Goal: Transaction & Acquisition: Book appointment/travel/reservation

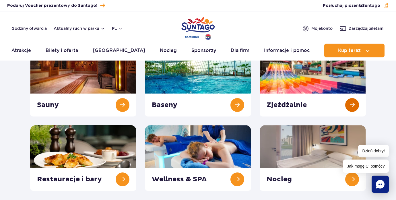
scroll to position [75, 0]
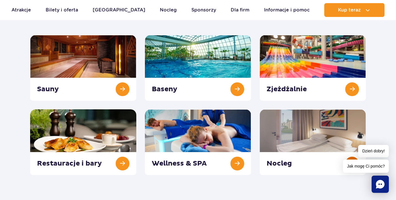
click at [294, 139] on link at bounding box center [313, 142] width 106 height 66
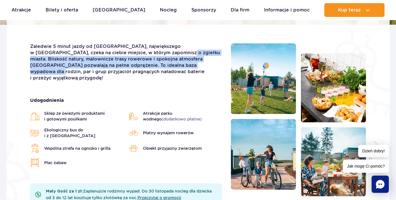
drag, startPoint x: 148, startPoint y: 53, endPoint x: 162, endPoint y: 66, distance: 19.9
click at [163, 66] on p "Zaledwie 5 minut jazdy od [GEOGRAPHIC_DATA], największego w [GEOGRAPHIC_DATA], …" at bounding box center [126, 62] width 192 height 38
click at [162, 66] on p "Zaledwie 5 minut jazdy od [GEOGRAPHIC_DATA], największego w [GEOGRAPHIC_DATA], …" at bounding box center [126, 62] width 192 height 38
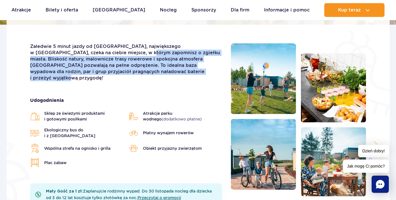
drag, startPoint x: 111, startPoint y: 51, endPoint x: 160, endPoint y: 68, distance: 51.6
click at [162, 70] on p "Zaledwie 5 minut jazdy od Suntago, największego w Europie parku wodnego, czeka …" at bounding box center [126, 62] width 192 height 38
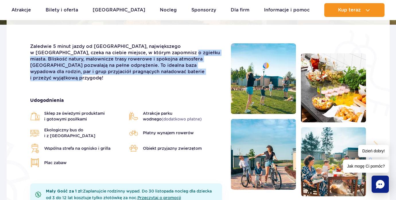
drag, startPoint x: 179, startPoint y: 74, endPoint x: 151, endPoint y: 55, distance: 34.7
click at [151, 55] on p "Zaledwie 5 minut jazdy od Suntago, największego w Europie parku wodnego, czeka …" at bounding box center [126, 62] width 192 height 38
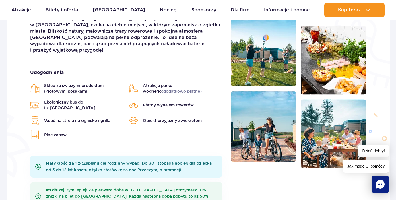
scroll to position [170, 0]
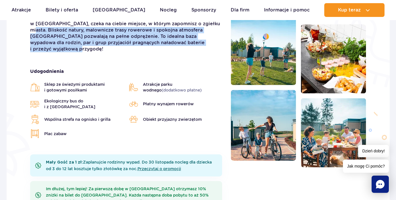
drag, startPoint x: 176, startPoint y: 24, endPoint x: 185, endPoint y: 41, distance: 19.0
click at [185, 41] on p "Zaledwie 5 minut jazdy od Suntago, największego w Europie parku wodnego, czeka …" at bounding box center [126, 33] width 192 height 38
click at [184, 41] on p "Zaledwie 5 minut jazdy od Suntago, największego w Europie parku wodnego, czeka …" at bounding box center [126, 33] width 192 height 38
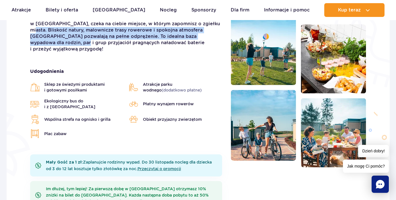
drag, startPoint x: 178, startPoint y: 24, endPoint x: 186, endPoint y: 38, distance: 16.6
click at [186, 38] on p "Zaledwie 5 minut jazdy od Suntago, największego w Europie parku wodnego, czeka …" at bounding box center [126, 33] width 192 height 38
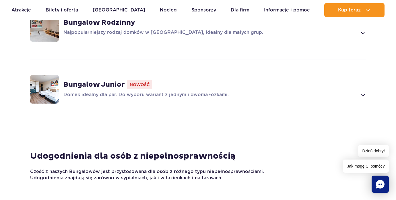
scroll to position [521, 0]
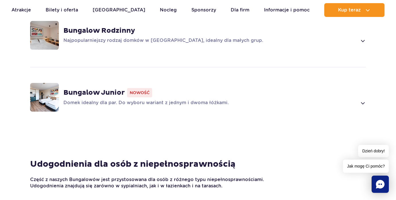
click at [364, 100] on span at bounding box center [362, 103] width 7 height 7
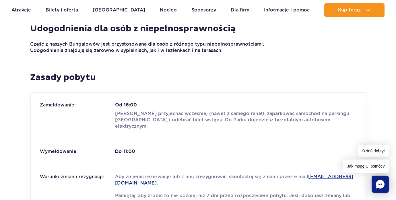
scroll to position [966, 0]
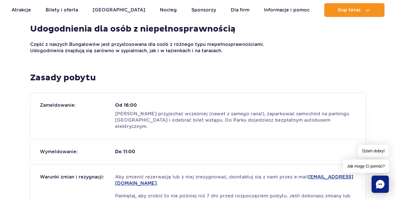
click at [236, 111] on p "Możesz przyjechać wcześniej (nawet z samego rana!), zaparkować samochód na park…" at bounding box center [235, 120] width 241 height 19
drag, startPoint x: 241, startPoint y: 106, endPoint x: 251, endPoint y: 107, distance: 10.1
click at [251, 111] on p "Możesz przyjechać wcześniej (nawet z samego rana!), zaparkować samochód na park…" at bounding box center [235, 120] width 241 height 19
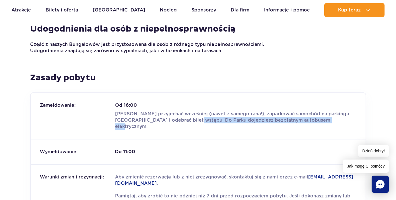
drag, startPoint x: 187, startPoint y: 111, endPoint x: 216, endPoint y: 122, distance: 30.4
click at [216, 122] on div "Zameldowanie: Od 16:00 Możesz przyjechać wcześniej (nawet z samego rana!), zapa…" at bounding box center [198, 116] width 335 height 46
click at [215, 121] on div "Zameldowanie: Od 16:00 Możesz przyjechać wcześniej (nawet z samego rana!), zapa…" at bounding box center [198, 116] width 335 height 46
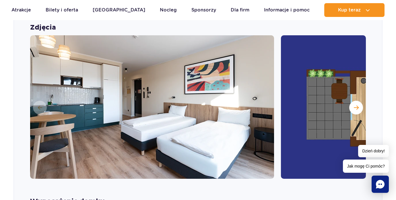
scroll to position [619, 0]
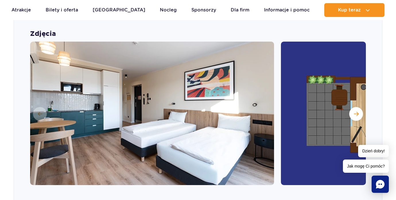
click at [321, 88] on img at bounding box center [403, 114] width 244 height 144
click at [357, 109] on button "Następny slajd" at bounding box center [356, 114] width 14 height 14
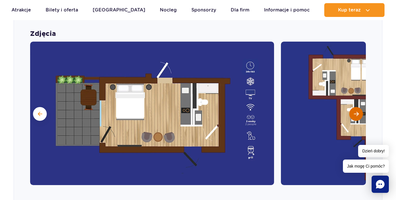
click at [355, 111] on span "Następny slajd" at bounding box center [356, 113] width 5 height 5
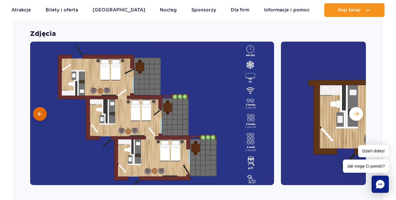
click at [40, 111] on span at bounding box center [40, 113] width 4 height 5
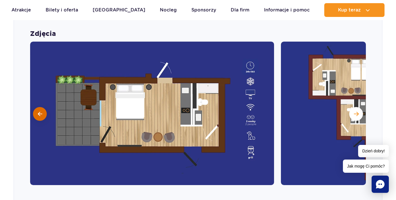
click at [40, 111] on span at bounding box center [40, 113] width 4 height 5
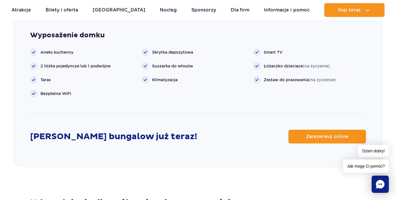
scroll to position [786, 0]
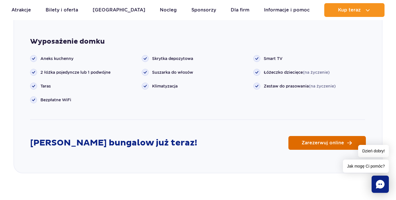
click at [300, 136] on link "Zarezerwuj online" at bounding box center [328, 143] width 78 height 14
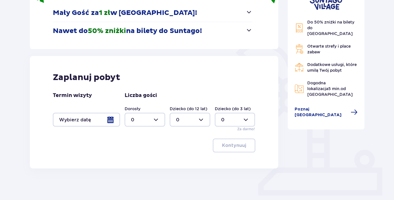
scroll to position [119, 0]
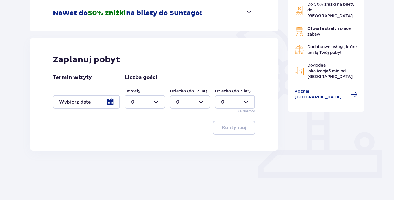
click at [90, 103] on div at bounding box center [86, 102] width 67 height 14
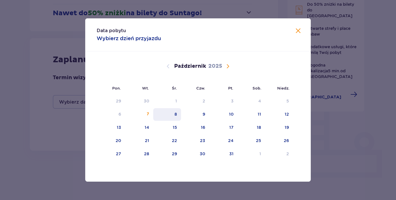
click at [177, 116] on div "8" at bounding box center [176, 114] width 3 height 6
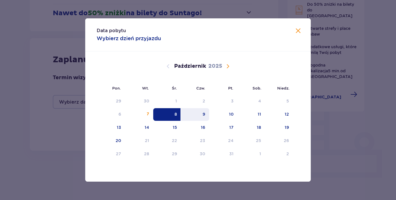
click at [202, 115] on div "9" at bounding box center [195, 114] width 28 height 13
type input "08.10.25 - 09.10.25"
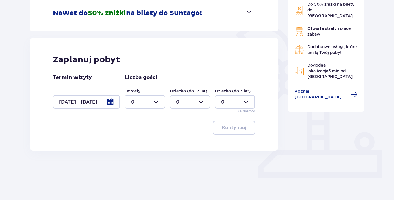
click at [156, 102] on div at bounding box center [145, 102] width 40 height 14
click at [140, 142] on div "2" at bounding box center [145, 143] width 28 height 6
type input "2"
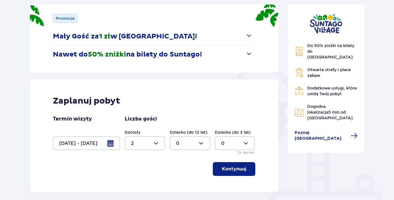
scroll to position [79, 0]
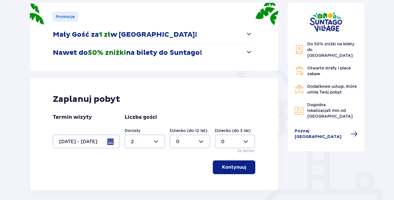
click at [233, 173] on button "Kontynuuj" at bounding box center [234, 167] width 42 height 14
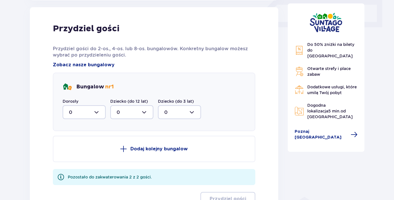
scroll to position [270, 0]
click at [95, 103] on div "Dorosły 0" at bounding box center [84, 108] width 43 height 21
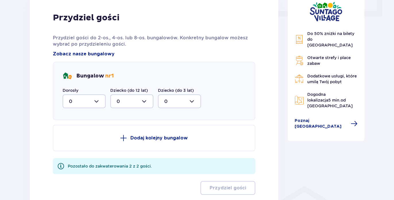
scroll to position [281, 0]
click at [96, 101] on div at bounding box center [84, 101] width 43 height 14
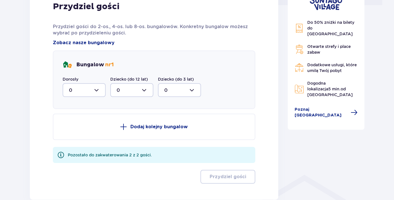
scroll to position [292, 0]
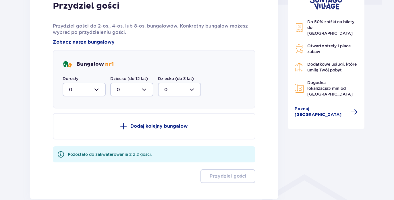
click at [98, 87] on div at bounding box center [84, 90] width 43 height 14
click at [75, 132] on div "2" at bounding box center [84, 131] width 30 height 6
type input "2"
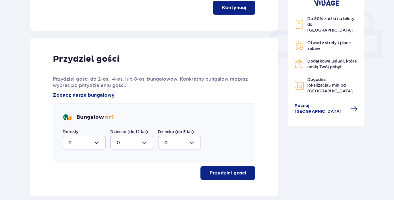
scroll to position [269, 0]
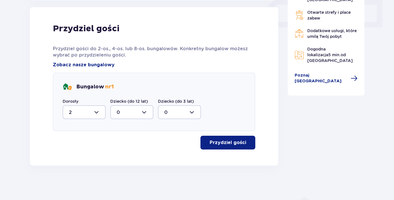
click at [221, 149] on button "Przydziel gości" at bounding box center [227, 143] width 55 height 14
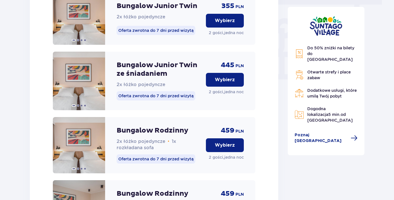
scroll to position [528, 0]
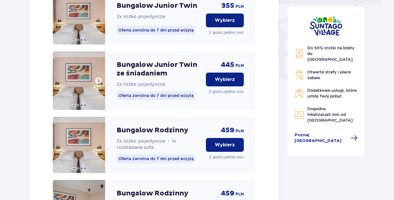
click at [100, 83] on span at bounding box center [98, 80] width 5 height 5
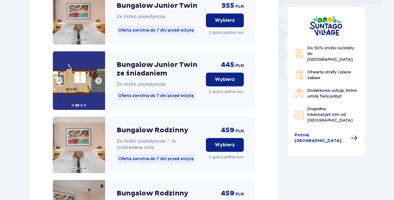
click at [100, 83] on span at bounding box center [98, 80] width 5 height 5
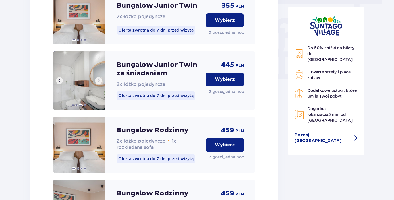
click at [100, 83] on span at bounding box center [98, 80] width 5 height 5
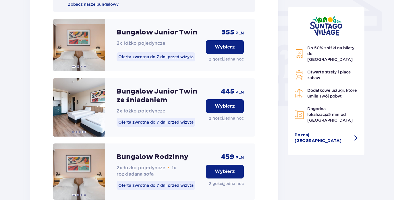
scroll to position [514, 0]
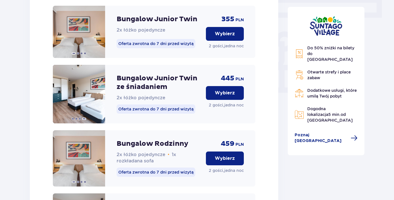
click at [232, 96] on p "Wybierz" at bounding box center [225, 93] width 20 height 6
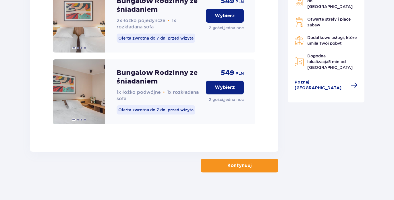
scroll to position [797, 0]
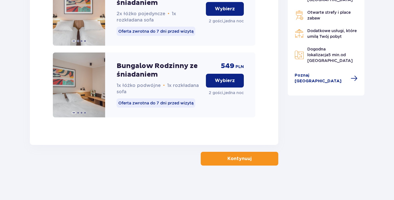
click at [237, 162] on button "Kontynuuj" at bounding box center [240, 159] width 78 height 14
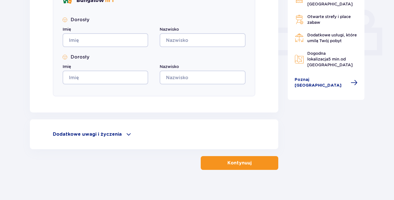
scroll to position [241, 0]
click at [128, 134] on span at bounding box center [128, 134] width 7 height 7
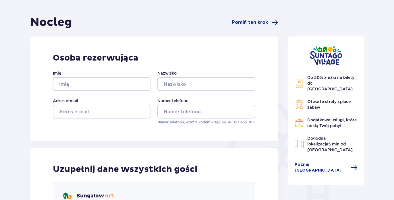
scroll to position [0, 0]
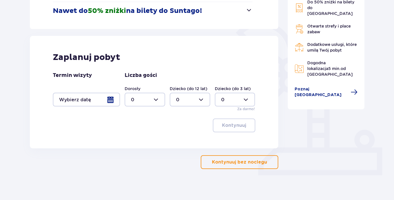
scroll to position [125, 0]
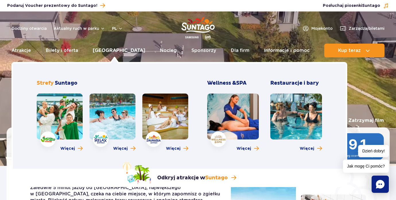
click at [108, 51] on link "[GEOGRAPHIC_DATA]" at bounding box center [119, 51] width 53 height 14
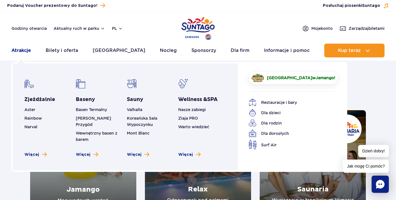
click at [18, 49] on link "Atrakcje" at bounding box center [21, 51] width 20 height 14
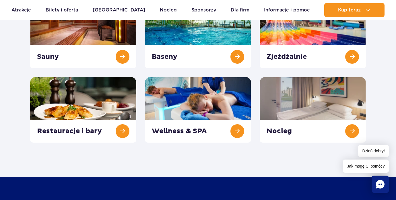
scroll to position [107, 0]
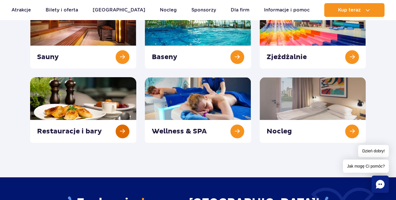
click at [122, 132] on link at bounding box center [83, 110] width 106 height 66
click at [109, 121] on link at bounding box center [83, 110] width 106 height 66
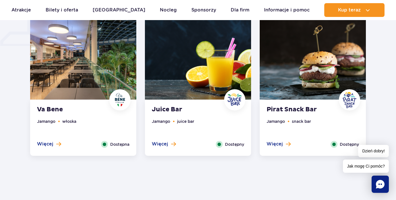
scroll to position [481, 0]
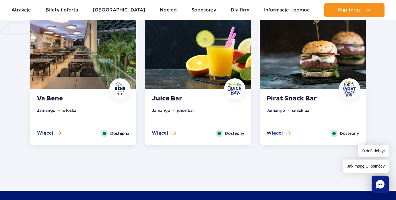
click at [314, 59] on img at bounding box center [313, 44] width 106 height 90
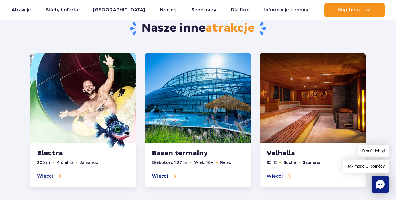
scroll to position [960, 0]
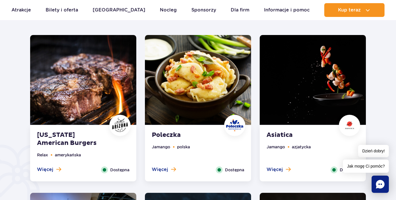
scroll to position [297, 0]
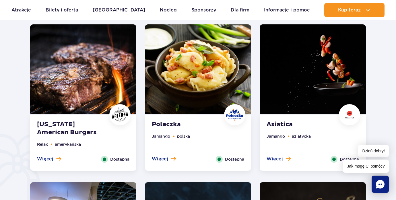
click at [85, 69] on img at bounding box center [83, 69] width 106 height 90
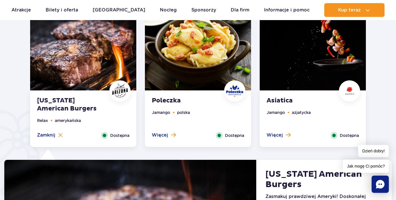
scroll to position [317, 0]
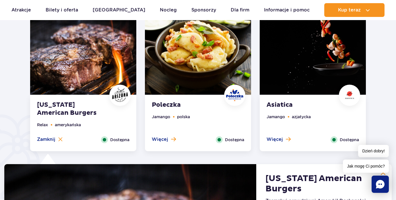
click at [202, 49] on img at bounding box center [198, 50] width 106 height 90
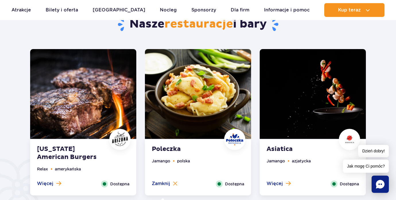
click at [334, 90] on img at bounding box center [313, 94] width 106 height 90
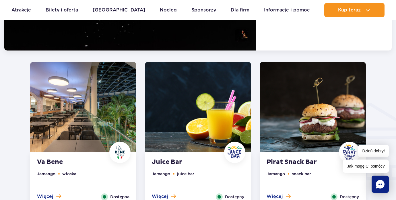
scroll to position [592, 0]
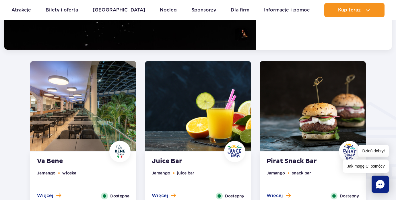
click at [70, 102] on img at bounding box center [83, 106] width 106 height 90
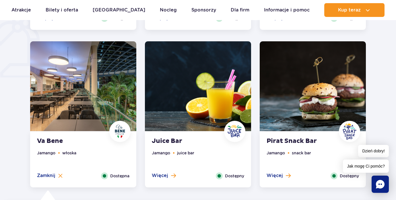
scroll to position [436, 0]
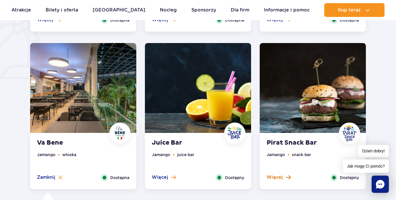
click at [283, 177] on button "Więcej" at bounding box center [279, 177] width 24 height 6
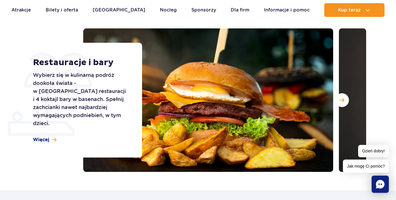
scroll to position [0, 0]
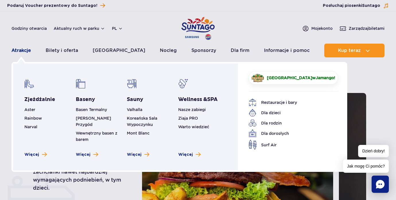
click at [22, 51] on link "Atrakcje" at bounding box center [21, 51] width 20 height 14
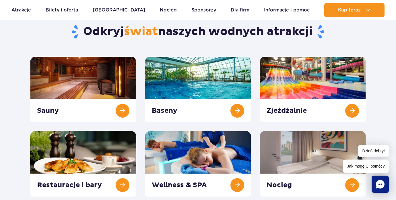
scroll to position [56, 0]
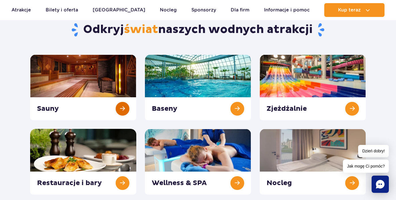
click at [107, 97] on link at bounding box center [83, 88] width 106 height 66
click at [171, 74] on link at bounding box center [198, 88] width 106 height 66
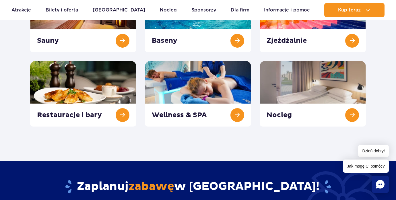
scroll to position [123, 0]
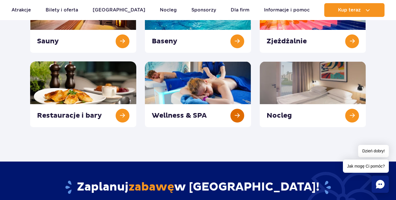
click at [205, 90] on link at bounding box center [198, 94] width 106 height 66
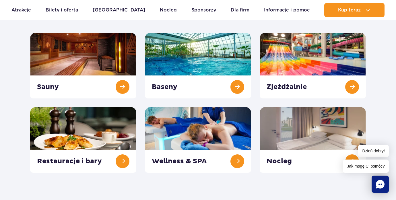
scroll to position [78, 0]
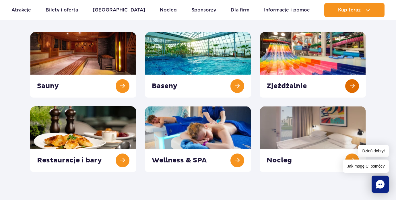
click at [356, 87] on link at bounding box center [313, 65] width 106 height 66
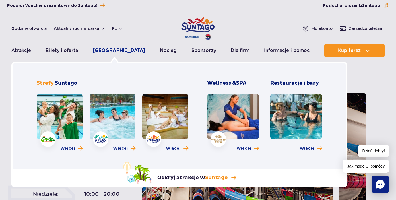
click at [120, 53] on link "[GEOGRAPHIC_DATA]" at bounding box center [119, 51] width 53 height 14
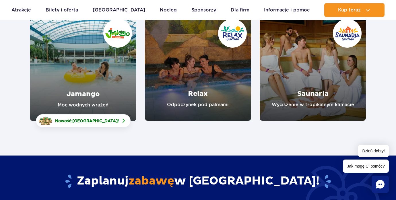
scroll to position [103, 0]
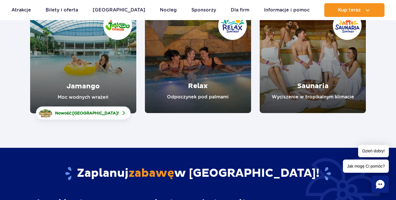
click at [337, 59] on link "Saunaria" at bounding box center [313, 60] width 106 height 106
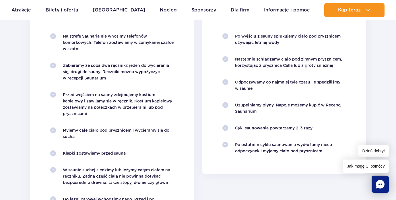
scroll to position [589, 0]
drag, startPoint x: 258, startPoint y: 103, endPoint x: 267, endPoint y: 109, distance: 10.8
click at [267, 109] on p "Uzupełniamy płyny. Napoje możemy kupić w Recepcji Saunarium" at bounding box center [290, 107] width 111 height 13
click at [266, 109] on p "Uzupełniamy płyny. Napoje możemy kupić w Recepcji Saunarium" at bounding box center [290, 107] width 111 height 13
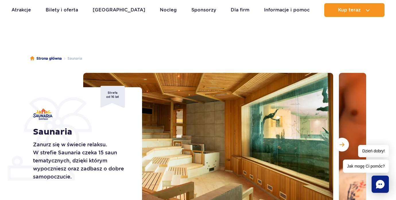
scroll to position [19, 0]
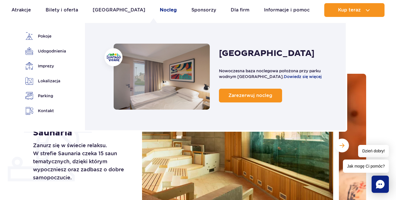
click at [160, 13] on link "Nocleg" at bounding box center [168, 10] width 17 height 14
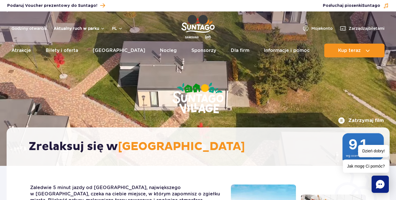
click at [78, 27] on button "Aktualny ruch w parku" at bounding box center [79, 28] width 51 height 5
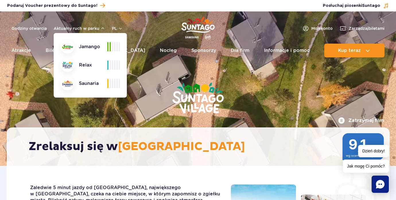
click at [185, 151] on span "[GEOGRAPHIC_DATA]" at bounding box center [181, 147] width 127 height 14
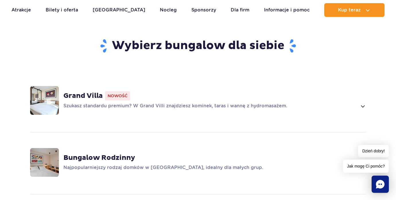
scroll to position [394, 0]
click at [363, 103] on span at bounding box center [362, 106] width 7 height 7
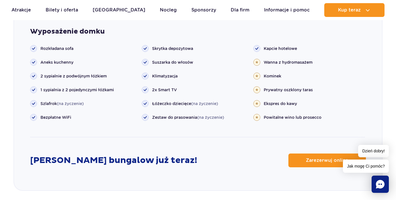
scroll to position [672, 0]
click at [310, 158] on span "Zarezerwuj online" at bounding box center [323, 160] width 42 height 5
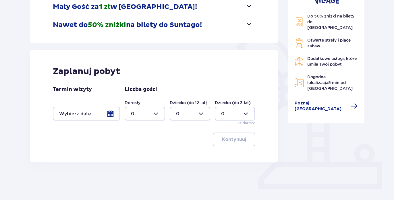
scroll to position [114, 0]
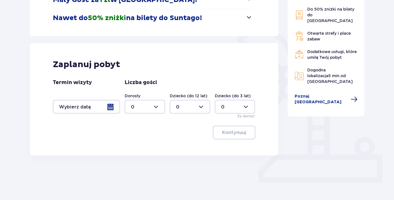
click at [109, 105] on div at bounding box center [86, 107] width 67 height 14
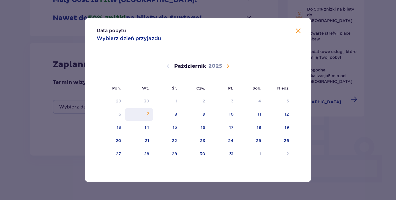
click at [147, 113] on div "7" at bounding box center [139, 114] width 28 height 13
click at [300, 34] on span "Zamknij" at bounding box center [298, 31] width 7 height 7
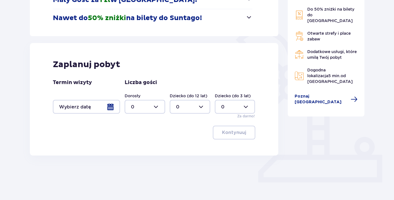
click at [91, 110] on div at bounding box center [86, 107] width 67 height 14
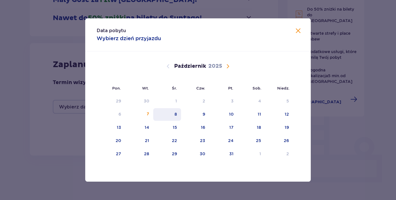
click at [177, 116] on div "8" at bounding box center [176, 114] width 3 height 6
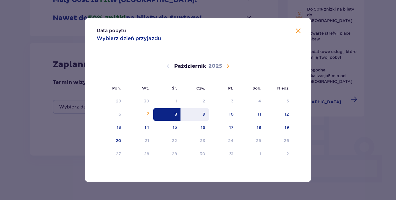
click at [204, 115] on div "9" at bounding box center [204, 114] width 3 height 6
type input "08.10.25 - 09.10.25"
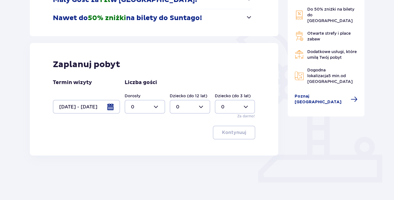
click at [158, 106] on div at bounding box center [145, 107] width 40 height 14
click at [134, 148] on div "2" at bounding box center [145, 148] width 28 height 6
type input "2"
click at [241, 135] on p "Kontynuuj" at bounding box center [234, 132] width 24 height 6
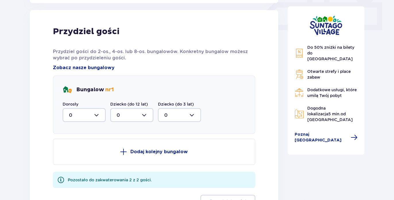
scroll to position [270, 0]
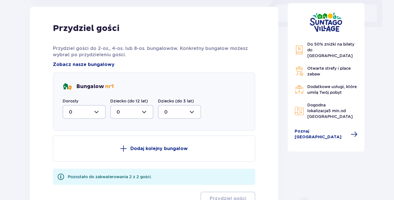
click at [95, 115] on div at bounding box center [84, 112] width 43 height 14
click at [70, 153] on p "2" at bounding box center [70, 153] width 3 height 6
type input "2"
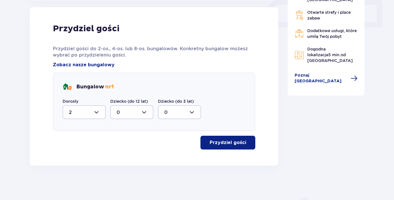
click at [226, 140] on p "Przydziel gości" at bounding box center [228, 143] width 36 height 6
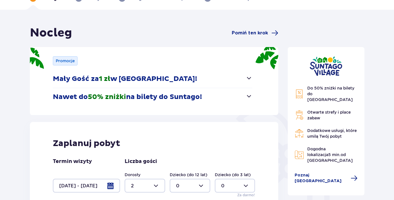
scroll to position [0, 0]
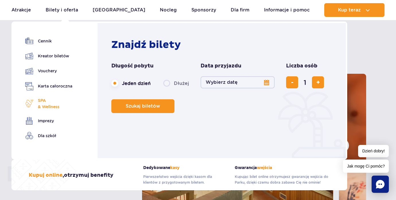
click at [46, 105] on span "SPA & Wellness" at bounding box center [49, 103] width 22 height 13
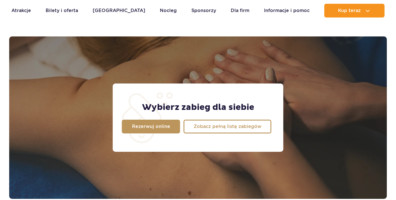
scroll to position [453, 0]
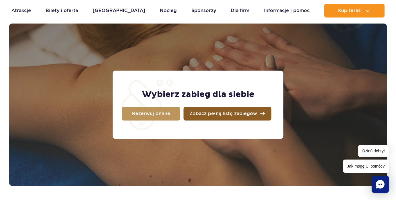
click at [217, 116] on span "Zobacz pełną listę zabiegów" at bounding box center [223, 113] width 68 height 5
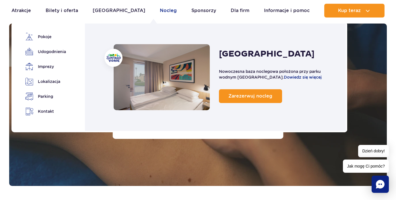
drag, startPoint x: 153, startPoint y: 12, endPoint x: 147, endPoint y: 13, distance: 5.9
click at [160, 12] on link "Nocleg" at bounding box center [168, 11] width 17 height 14
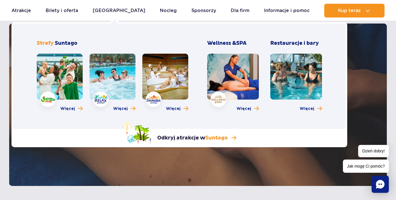
click at [73, 78] on link at bounding box center [60, 77] width 46 height 46
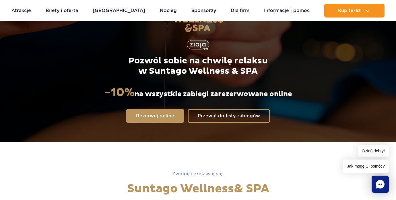
scroll to position [50, 0]
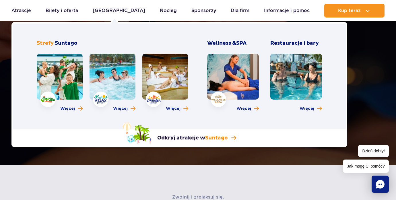
click at [116, 83] on link at bounding box center [113, 77] width 46 height 46
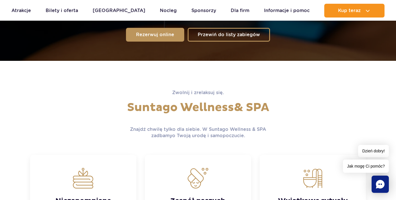
scroll to position [0, 0]
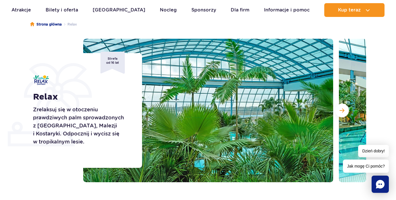
scroll to position [59, 0]
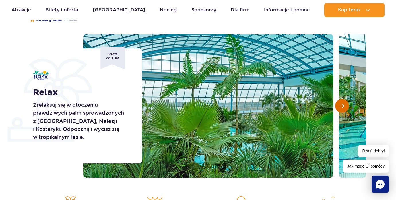
click at [341, 108] on span "Następny slajd" at bounding box center [342, 105] width 5 height 5
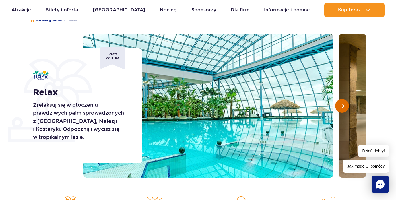
click at [341, 108] on span "Następny slajd" at bounding box center [342, 105] width 5 height 5
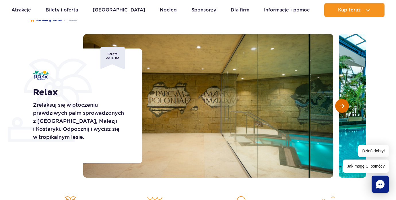
click at [341, 108] on span "Następny slajd" at bounding box center [342, 105] width 5 height 5
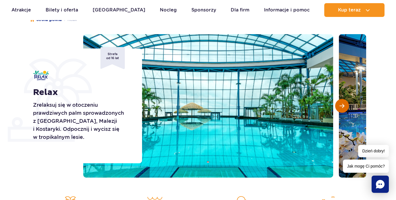
click at [341, 108] on span "Następny slajd" at bounding box center [342, 105] width 5 height 5
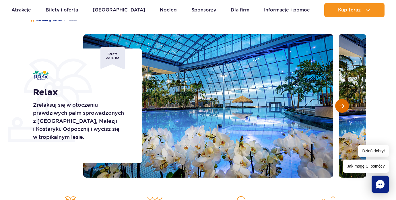
click at [341, 108] on span "Następny slajd" at bounding box center [342, 105] width 5 height 5
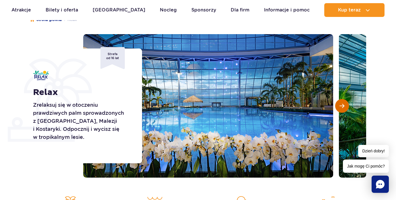
click at [341, 108] on span "Następny slajd" at bounding box center [342, 105] width 5 height 5
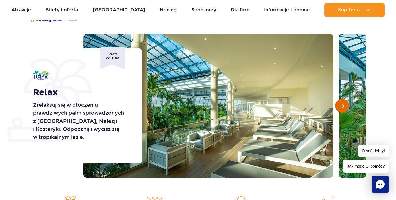
click at [341, 108] on span "Następny slajd" at bounding box center [342, 105] width 5 height 5
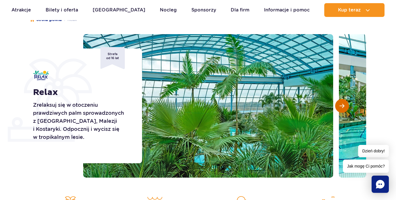
click at [341, 108] on span "Następny slajd" at bounding box center [342, 105] width 5 height 5
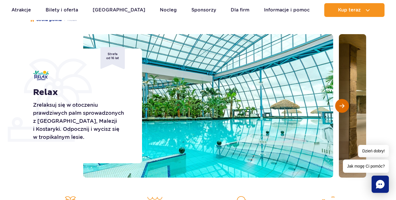
click at [341, 108] on span "Następny slajd" at bounding box center [342, 105] width 5 height 5
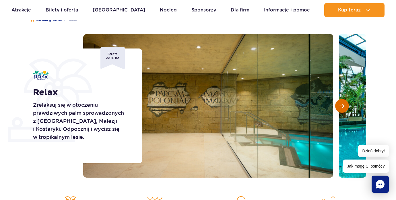
click at [341, 108] on span "Następny slajd" at bounding box center [342, 105] width 5 height 5
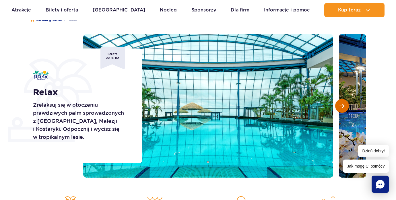
click at [341, 109] on button "Następny slajd" at bounding box center [342, 106] width 14 height 14
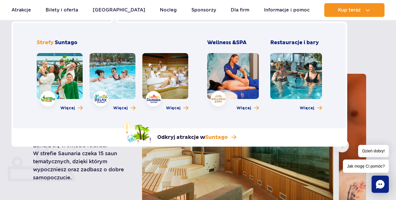
click at [297, 73] on link at bounding box center [296, 76] width 52 height 46
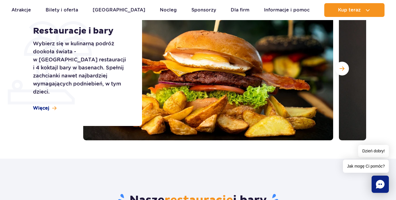
scroll to position [96, 0]
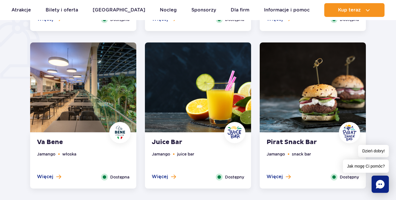
click at [220, 105] on img at bounding box center [198, 87] width 106 height 90
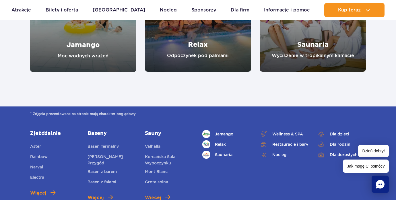
scroll to position [1261, 0]
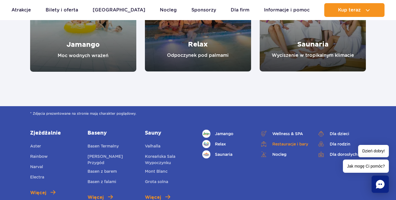
click at [285, 144] on link "Restauracje i bary" at bounding box center [284, 144] width 49 height 8
